Goal: Information Seeking & Learning: Compare options

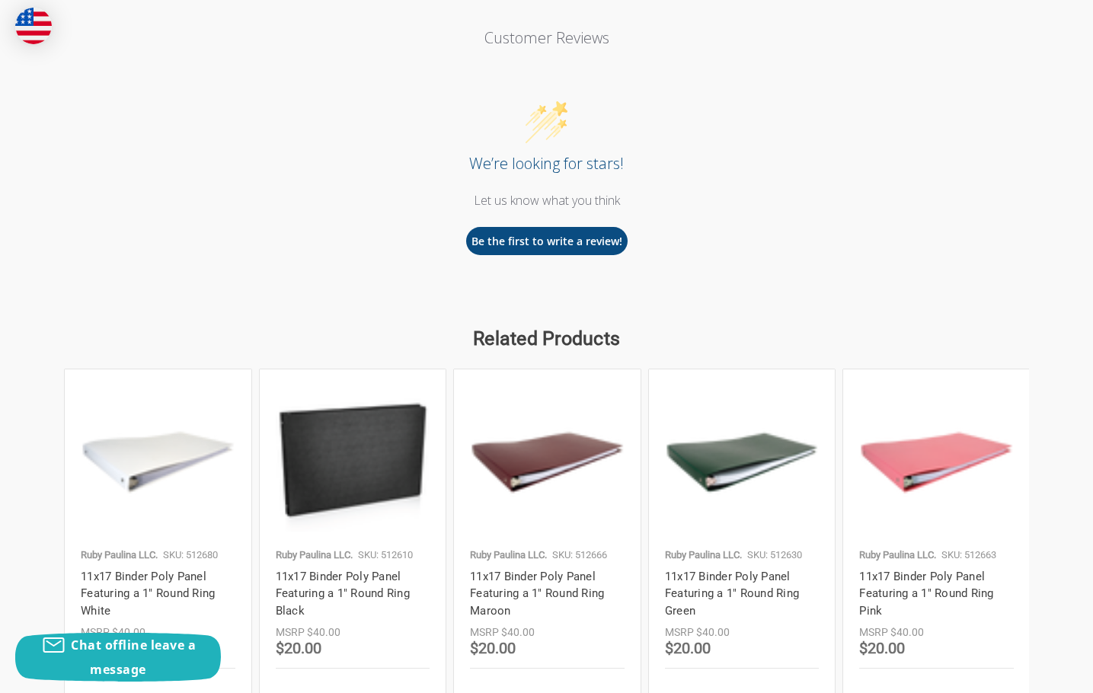
scroll to position [2079, 0]
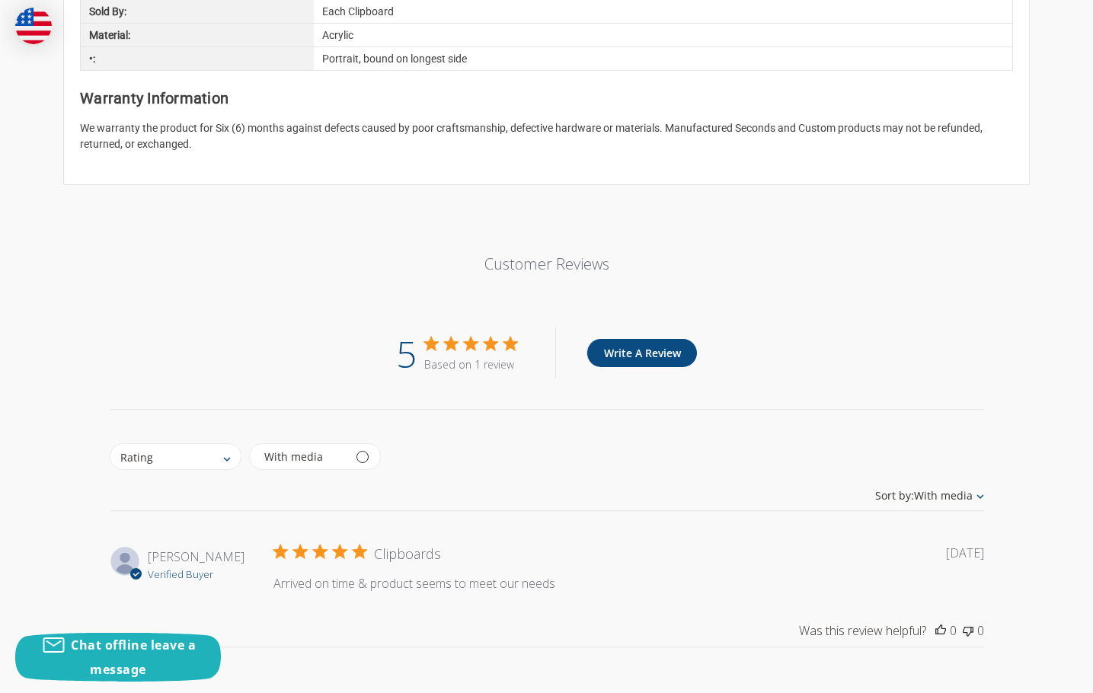
scroll to position [2079, 0]
